Goal: Communication & Community: Answer question/provide support

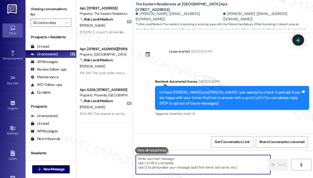
click at [115, 61] on div "🔧 Risk Level: Medium The resident indicates the work order was still incomplete…" at bounding box center [103, 59] width 47 height 5
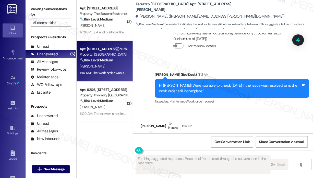
scroll to position [245, 0]
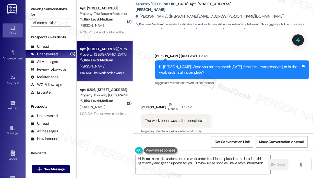
type textarea "Hi {{first_name}}, I understand the work order is still incomplete. Let me look…"
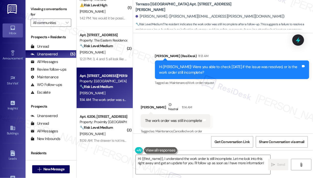
scroll to position [21, 0]
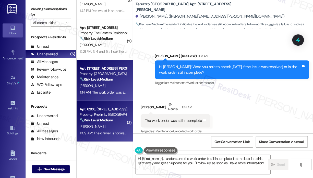
click at [107, 114] on div "Property: Proximity [GEOGRAPHIC_DATA]" at bounding box center [103, 114] width 47 height 5
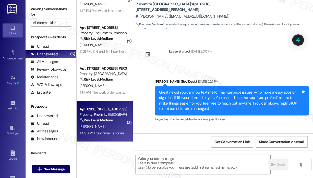
scroll to position [2979, 0]
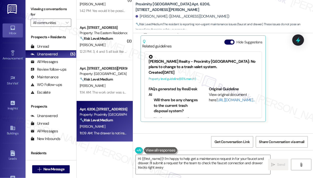
type textarea "Hi {{first_name}}! I'm happy to help get a maintenance request in for your fauc…"
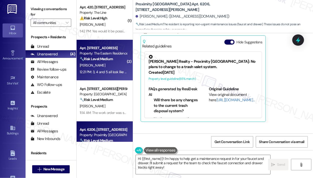
scroll to position [0, 0]
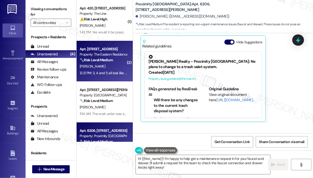
click at [114, 50] on div "Apt. [STREET_ADDRESS]" at bounding box center [103, 48] width 47 height 5
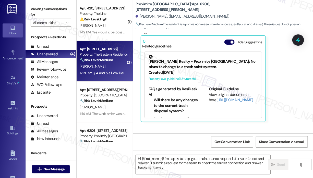
type textarea "Fetching suggested responses. Please feel free to read through the conversation…"
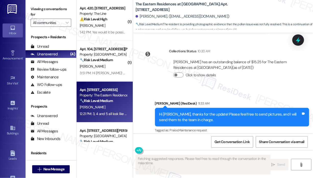
scroll to position [1479, 0]
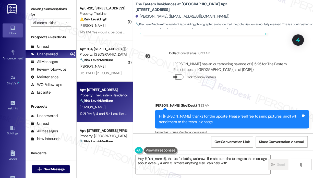
type textarea "Hey {{first_name}}, thanks for letting us know! I'll make sure the team gets th…"
click at [146, 67] on div "Collections Status 10:20 AM [PERSON_NAME] has an outstanding balance of $15.25 …" at bounding box center [218, 69] width 162 height 45
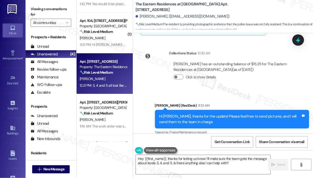
scroll to position [62, 0]
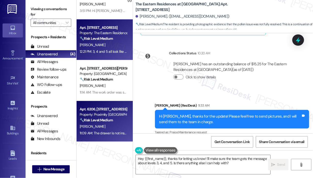
click at [104, 103] on div "Apt. 6206, [STREET_ADDRESS][PERSON_NAME] Property: Proximity New Bern 🔧 Risk Le…" at bounding box center [105, 121] width 56 height 41
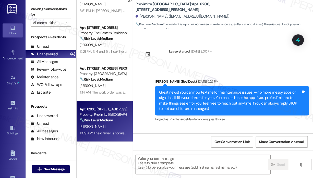
scroll to position [2979, 0]
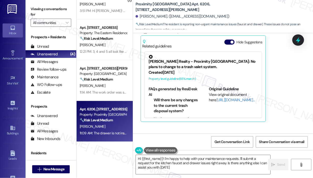
type textarea "Hi {{first_name}}! I'm happy to help with your maintenance requests. I'll submi…"
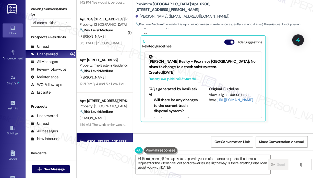
scroll to position [0, 0]
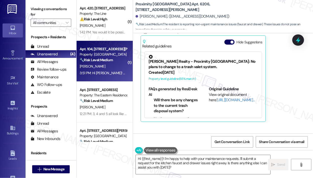
click at [127, 58] on div "Apt. 104, [STREET_ADDRESS][PERSON_NAME] Property: Terrazzo Durham 🔧 Risk Level:…" at bounding box center [105, 61] width 56 height 41
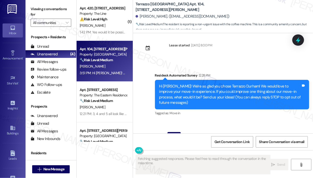
scroll to position [2, 0]
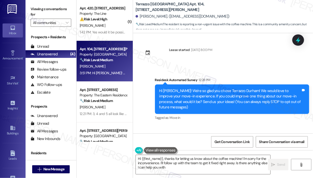
type textarea "Hi {{first_name}}, thanks for letting us know about the coffee machine! I'm sor…"
